Goal: Browse casually: Explore the website without a specific task or goal

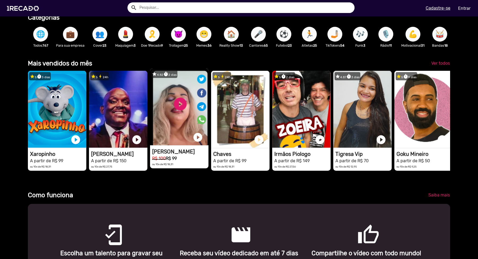
scroll to position [0, 474]
click at [177, 133] on video "1RECADO vídeos dedicados para fãs e empresas" at bounding box center [179, 107] width 58 height 77
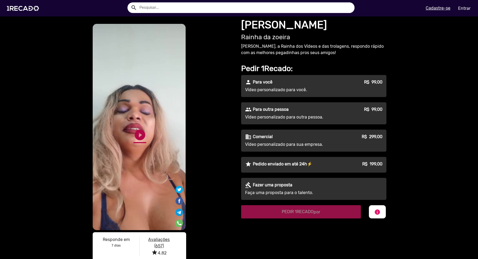
click at [139, 132] on link "play_circle_filled" at bounding box center [140, 135] width 13 height 13
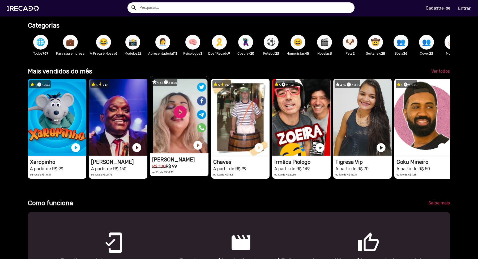
scroll to position [0, 1422]
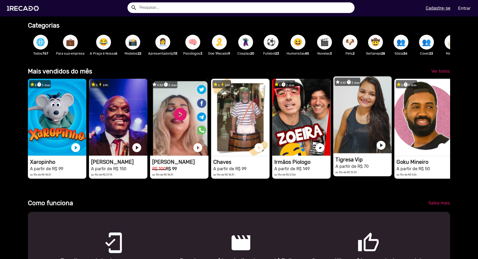
click at [365, 113] on video "1RECADO vídeos dedicados para fãs e empresas" at bounding box center [362, 114] width 58 height 77
